Goal: Find specific page/section: Find specific page/section

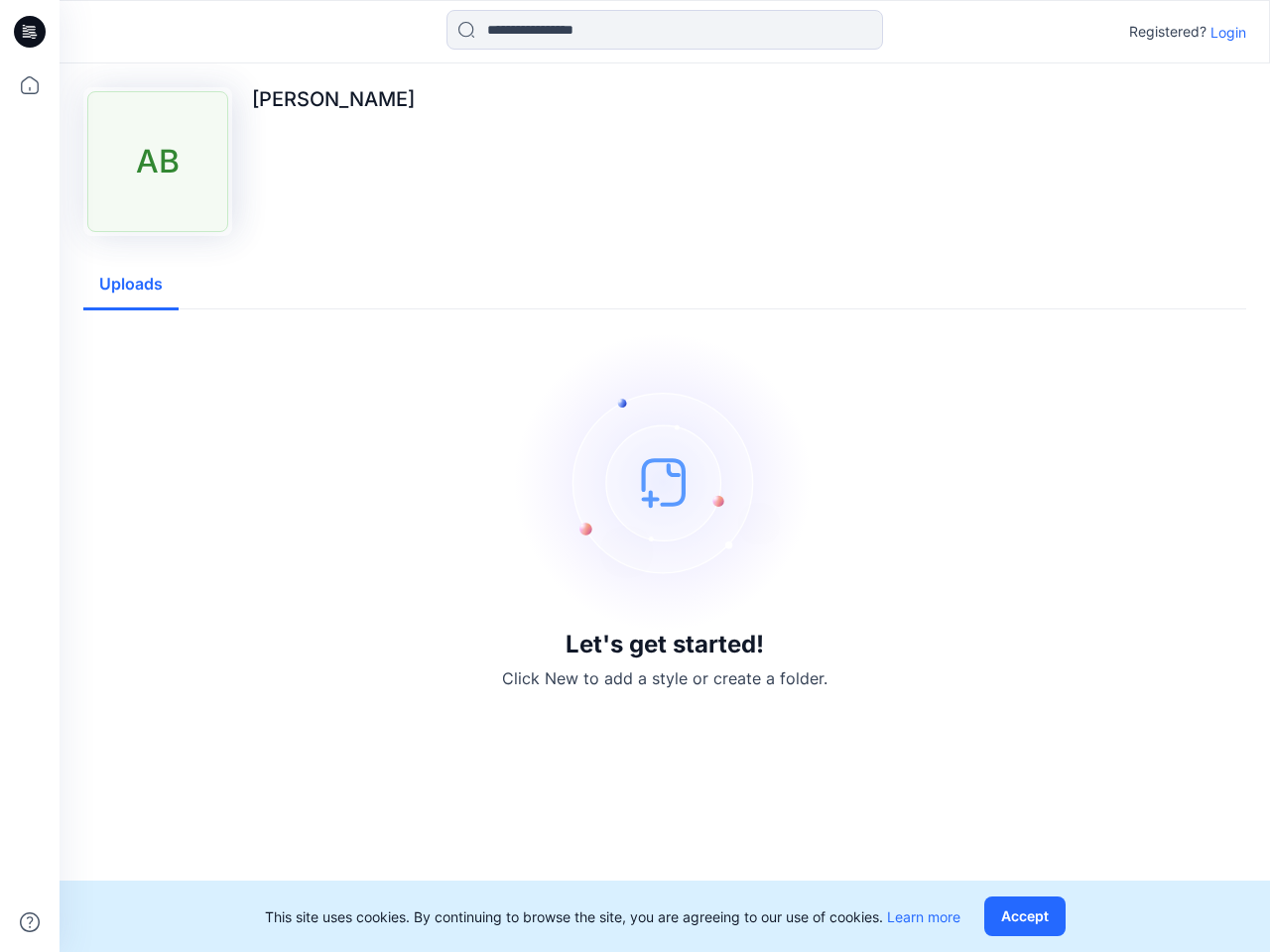
click at [635, 476] on img at bounding box center [665, 481] width 298 height 297
click at [31, 32] on icon at bounding box center [33, 32] width 8 height 1
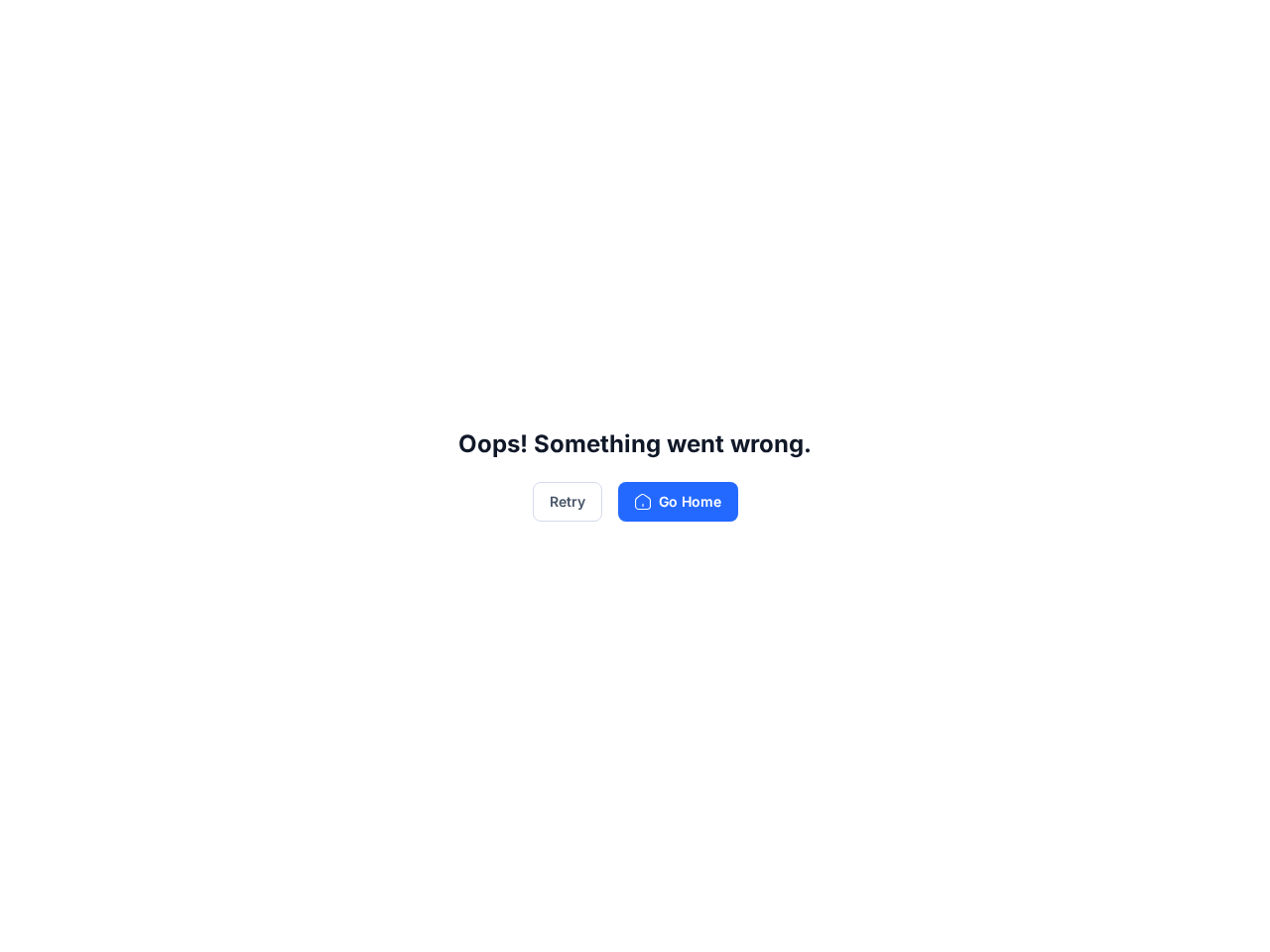
click at [30, 86] on div "Oops! Something went wrong. Retry Go Home" at bounding box center [635, 476] width 1270 height 952
click at [30, 922] on div "Oops! Something went wrong. Retry Go Home" at bounding box center [635, 476] width 1270 height 952
click at [665, 30] on div "Oops! Something went wrong. Retry Go Home" at bounding box center [635, 476] width 1270 height 952
click at [1228, 32] on div "Oops! Something went wrong. Retry Go Home" at bounding box center [635, 476] width 1270 height 952
click at [131, 285] on div "Oops! Something went wrong. Retry Go Home" at bounding box center [635, 476] width 1270 height 952
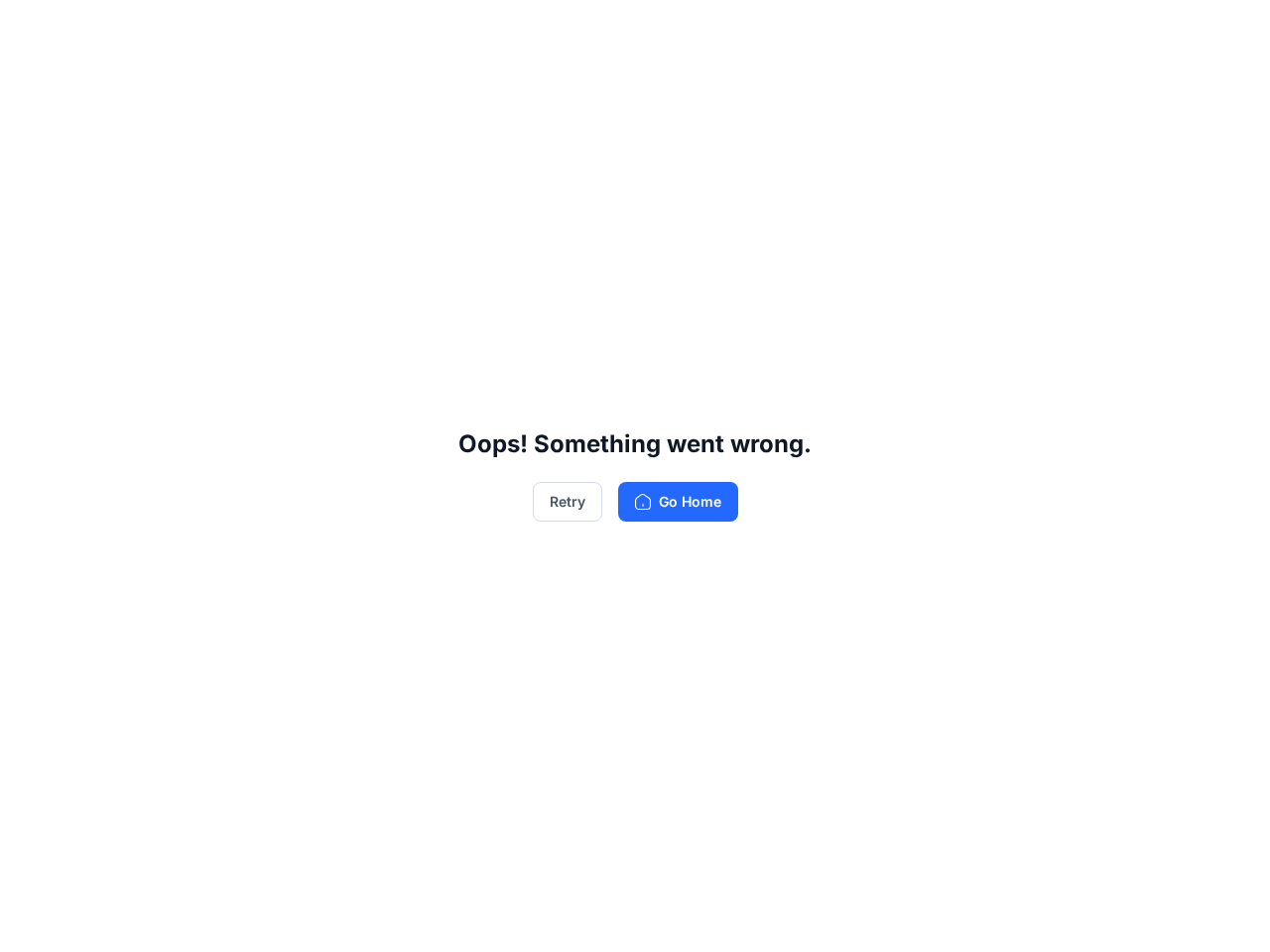
click at [1029, 916] on div "Oops! Something went wrong. Retry Go Home" at bounding box center [635, 476] width 1270 height 952
